Goal: Information Seeking & Learning: Learn about a topic

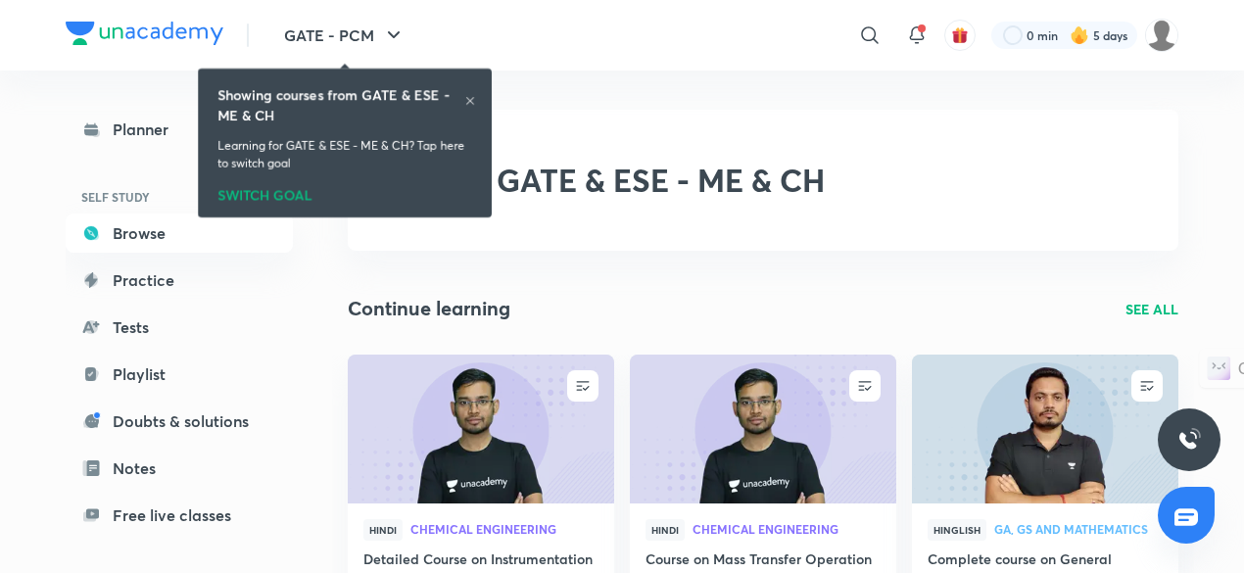
click at [468, 99] on icon at bounding box center [470, 101] width 8 height 8
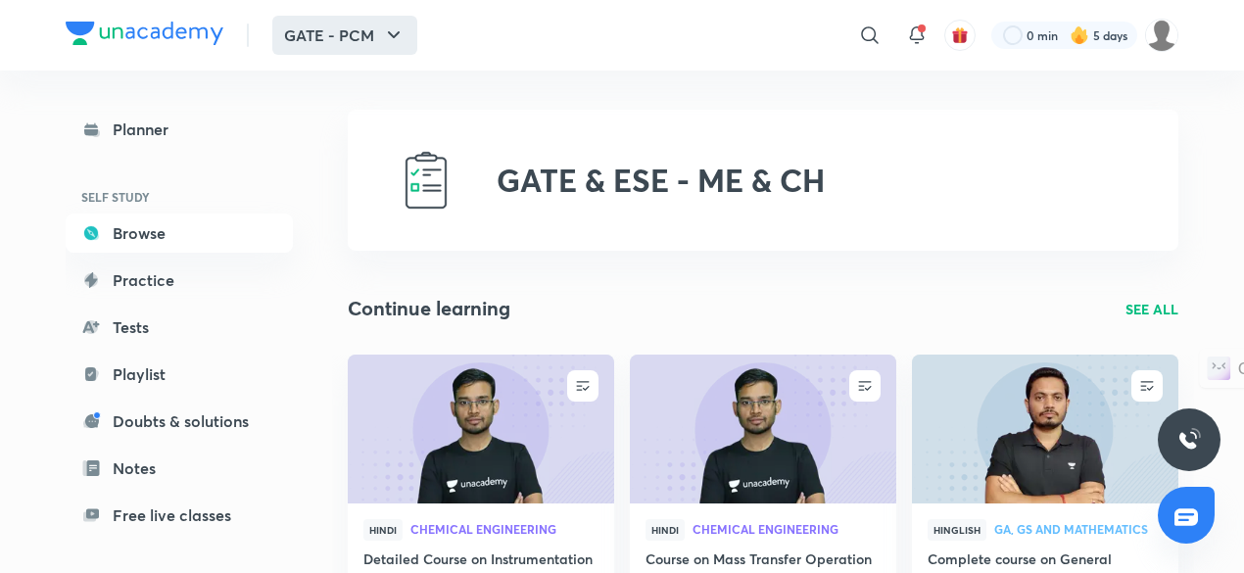
click at [388, 36] on icon "button" at bounding box center [394, 36] width 24 height 24
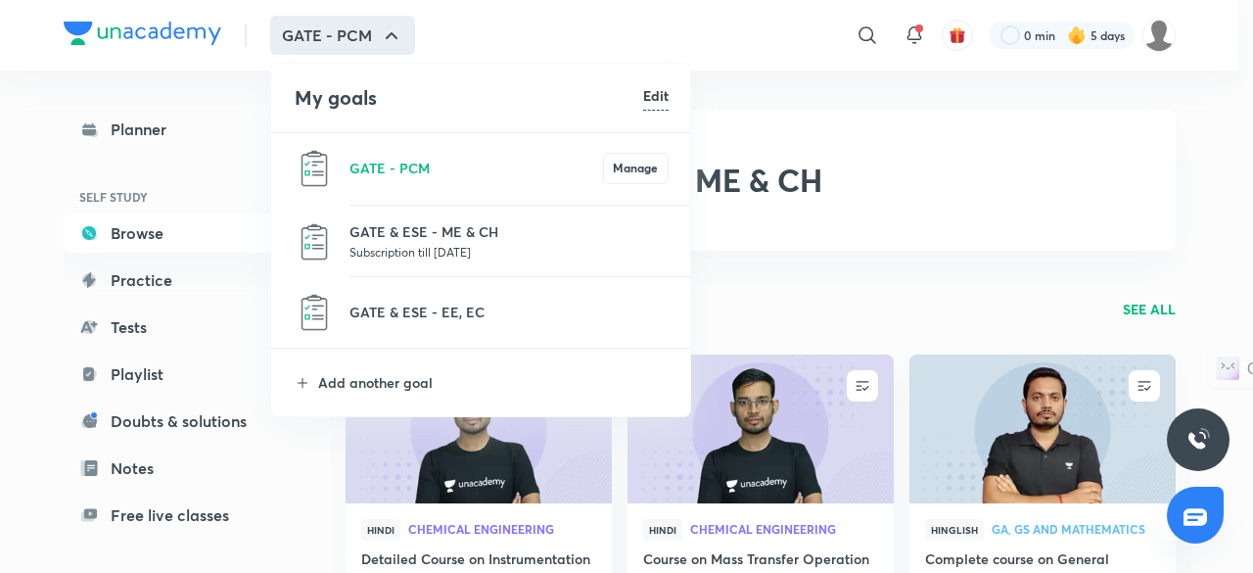
click at [503, 247] on p "Subscription till [DATE]" at bounding box center [509, 252] width 319 height 20
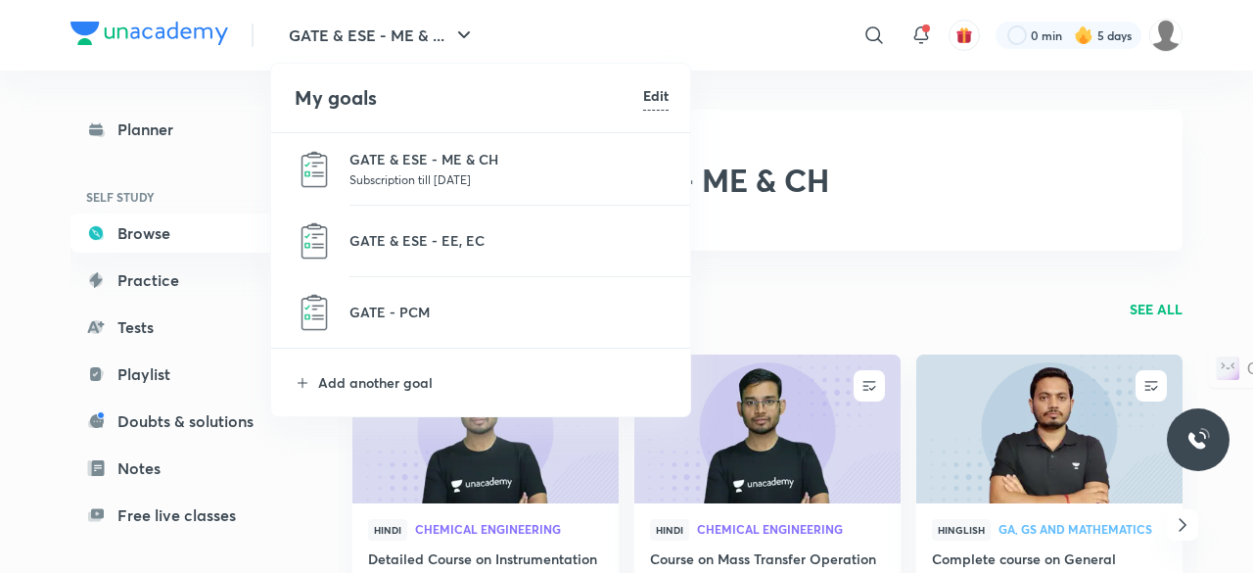
click at [416, 227] on li "GATE & ESE - EE, EC" at bounding box center [481, 241] width 421 height 71
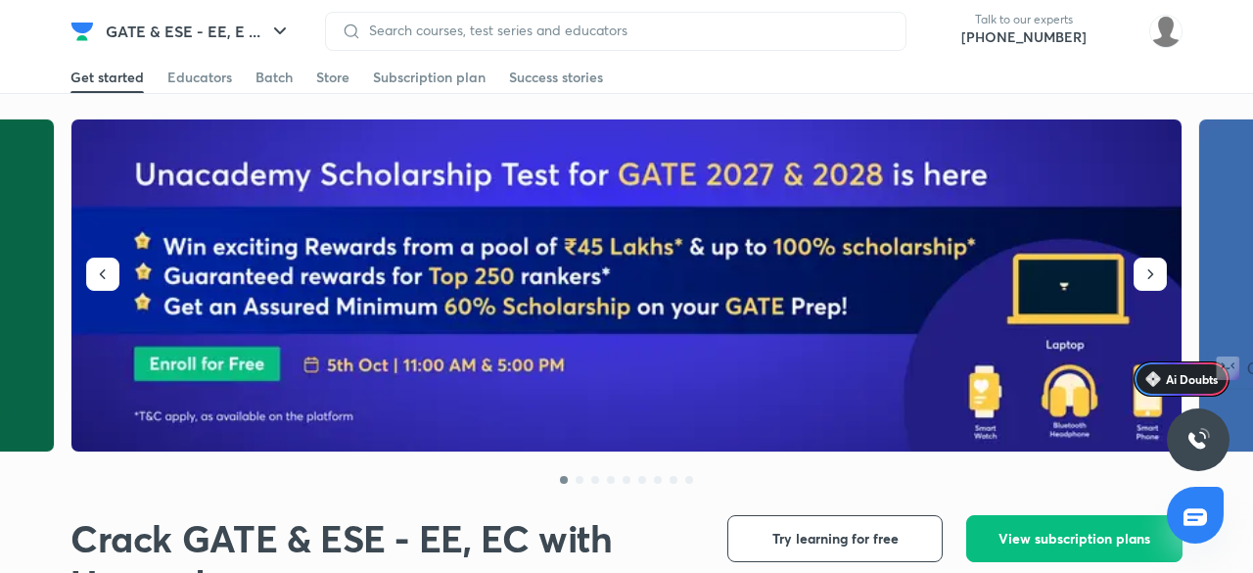
click at [461, 40] on div at bounding box center [616, 31] width 582 height 39
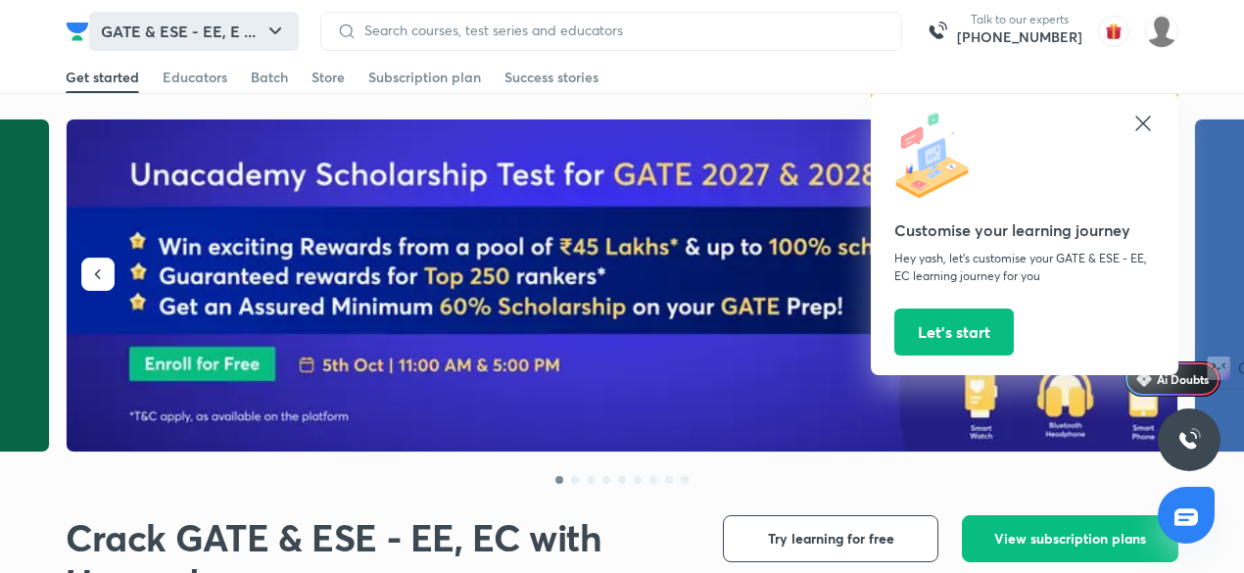
click at [268, 32] on icon "button" at bounding box center [275, 32] width 24 height 24
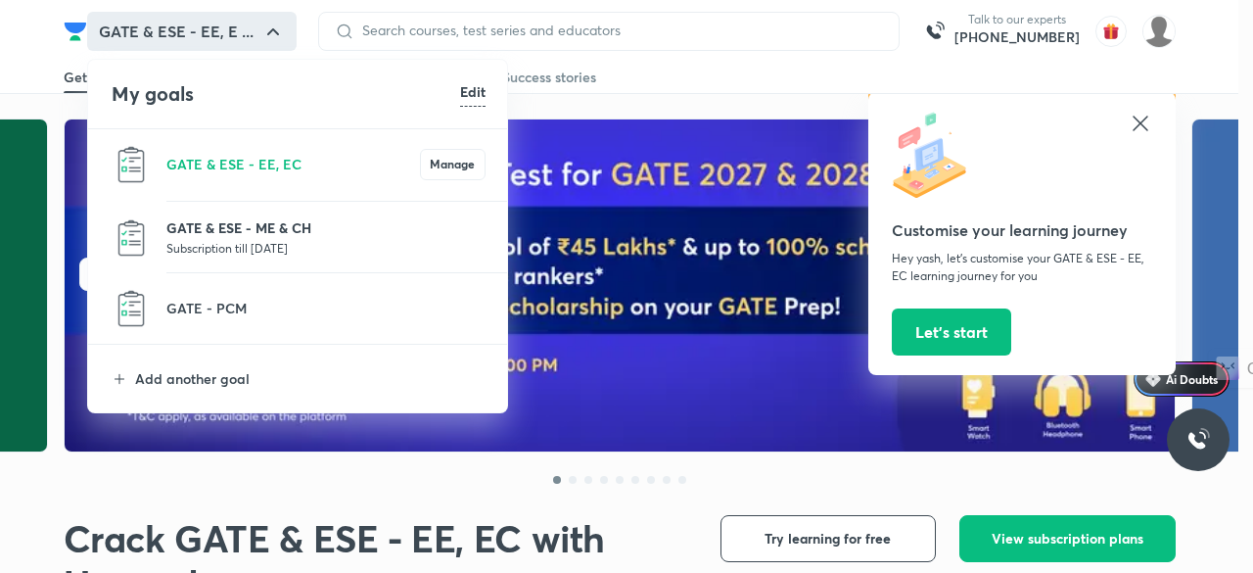
click at [272, 235] on p "GATE & ESE - ME & CH" at bounding box center [325, 227] width 319 height 21
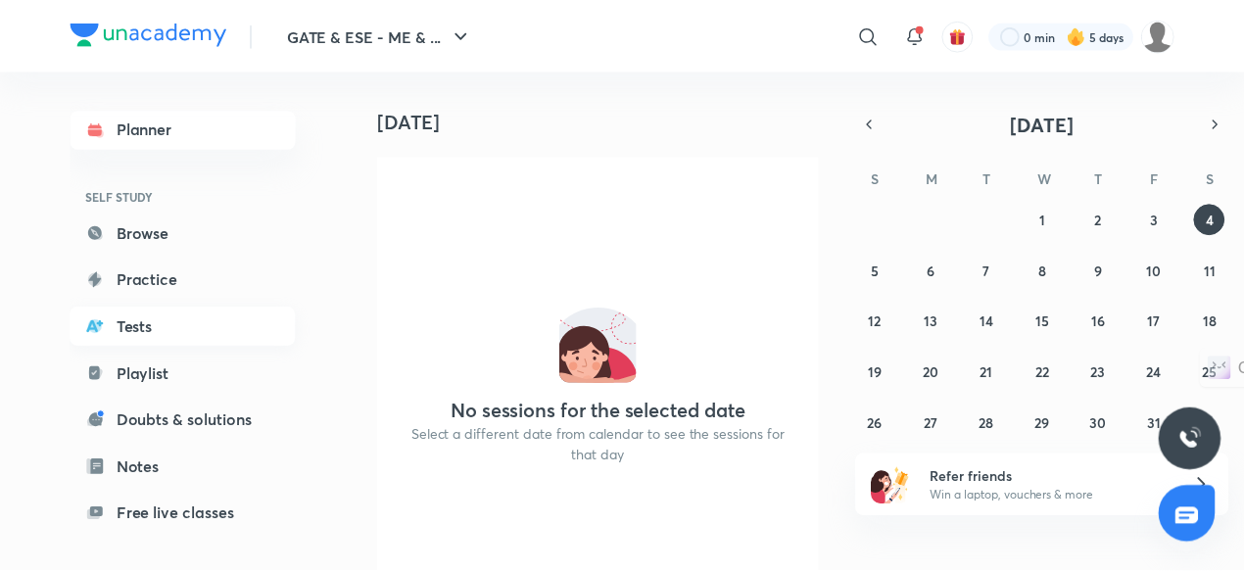
scroll to position [166, 0]
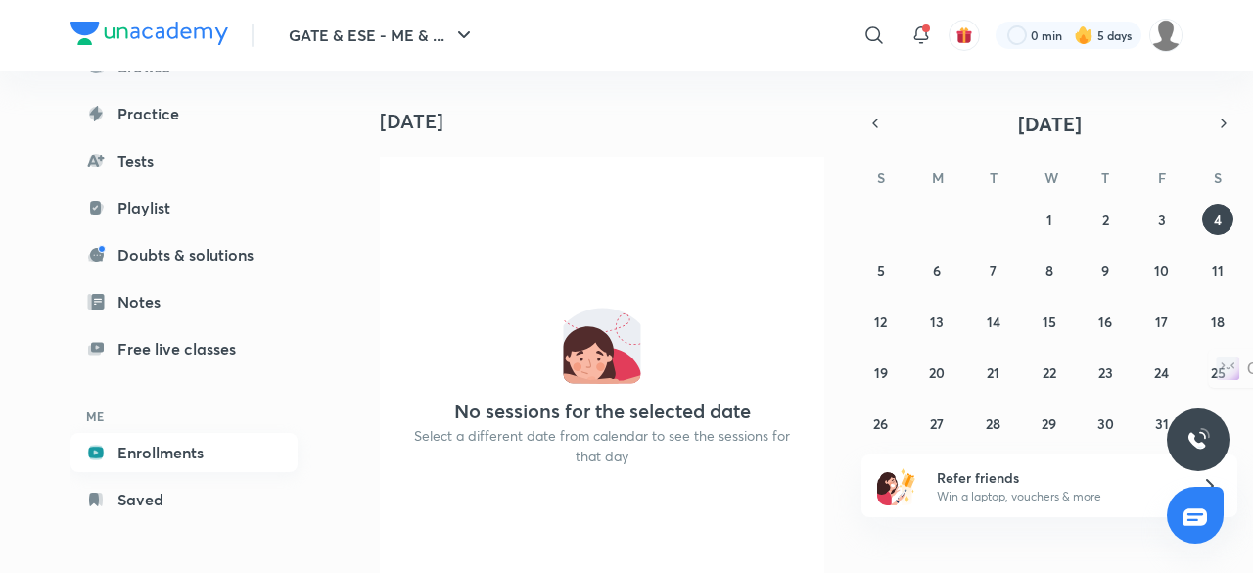
click at [186, 459] on link "Enrollments" at bounding box center [184, 452] width 227 height 39
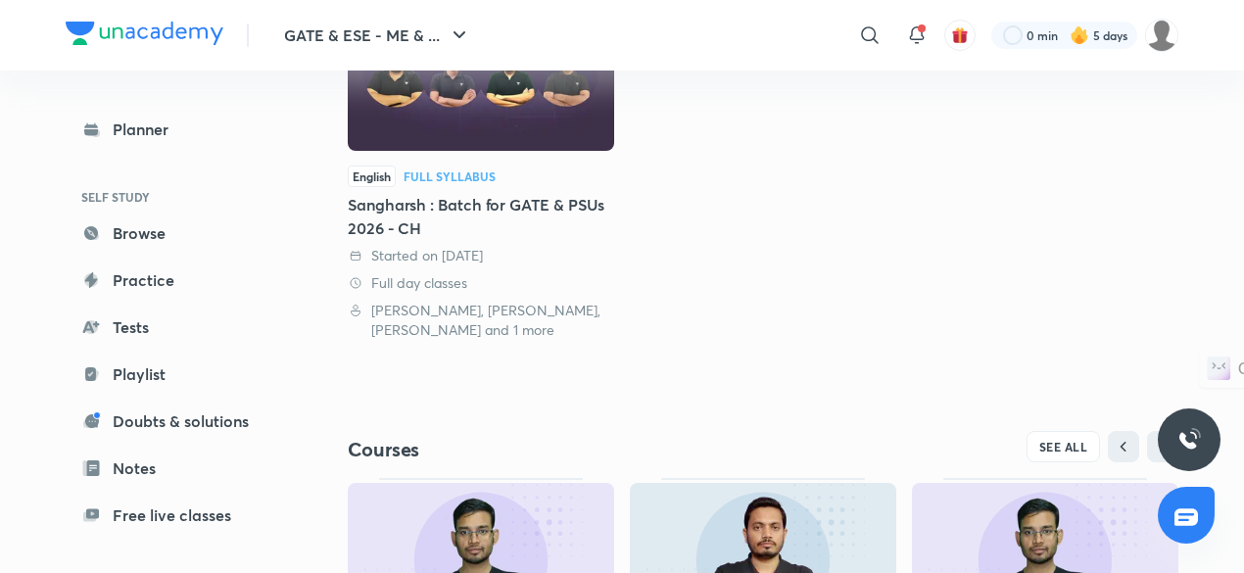
scroll to position [347, 0]
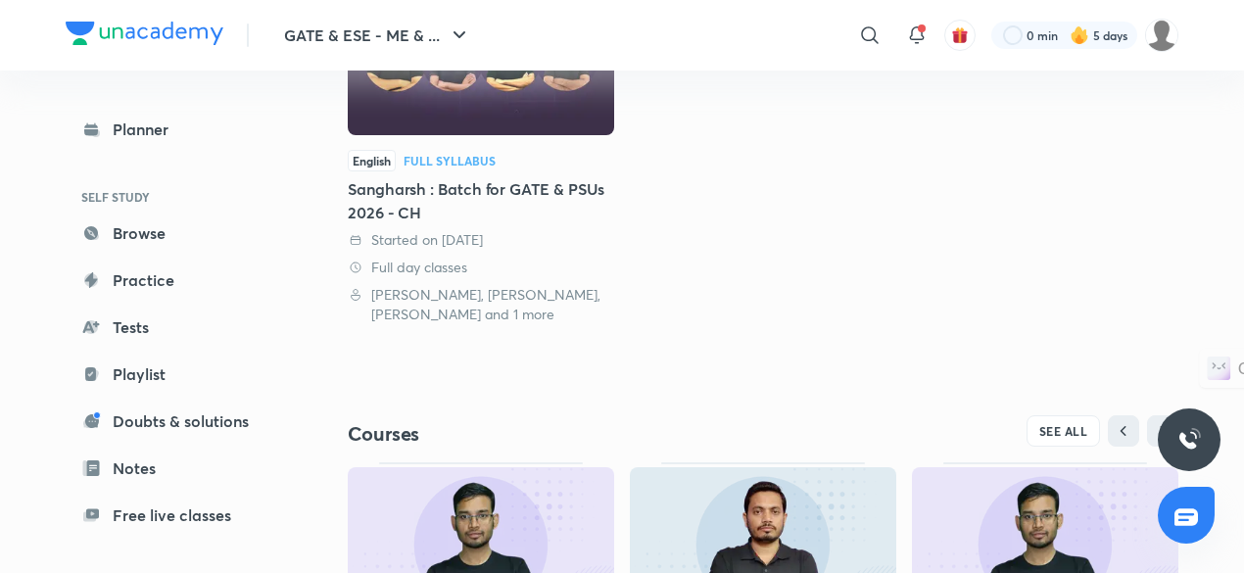
click at [557, 503] on img at bounding box center [481, 543] width 266 height 153
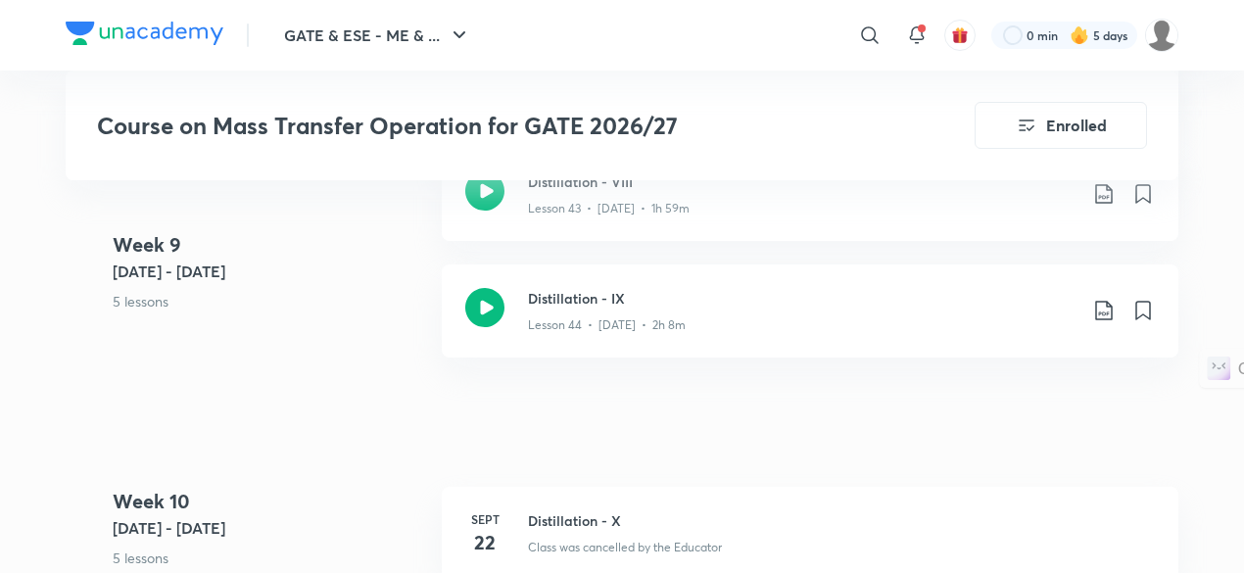
scroll to position [6968, 0]
click at [648, 318] on p "Lesson 44 • [DATE] • 2h 8m" at bounding box center [607, 324] width 158 height 18
